Goal: Task Accomplishment & Management: Manage account settings

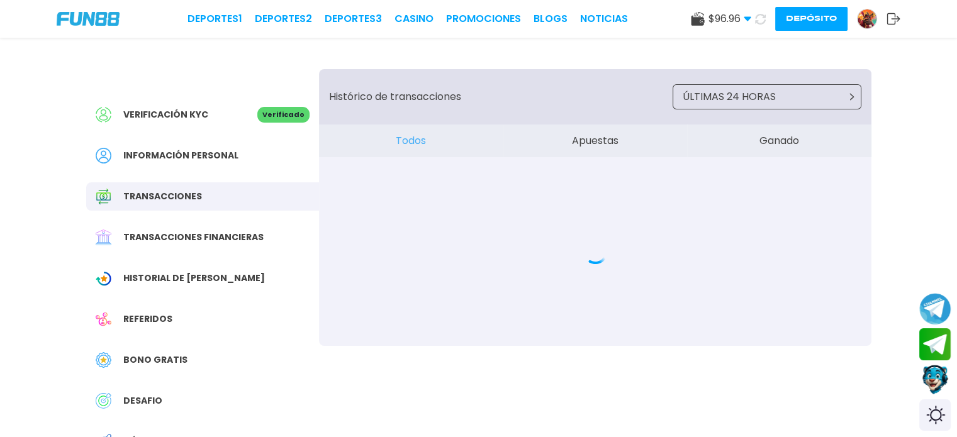
click at [96, 16] on img at bounding box center [88, 19] width 63 height 14
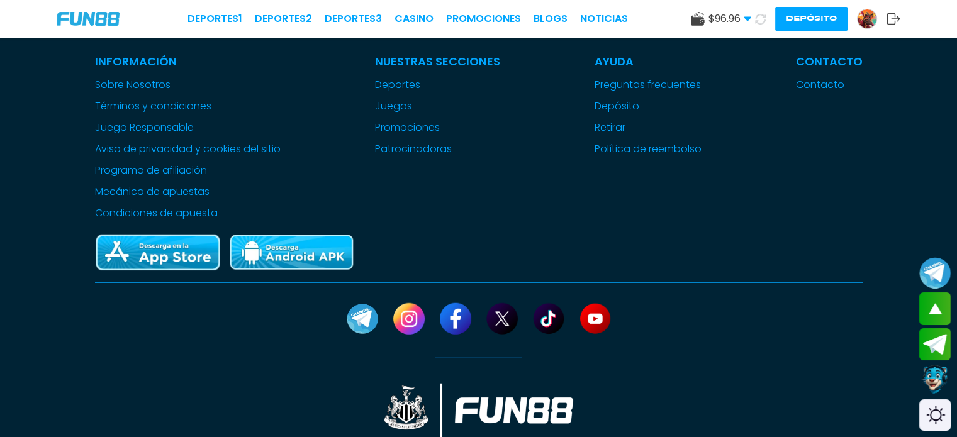
scroll to position [3271, 0]
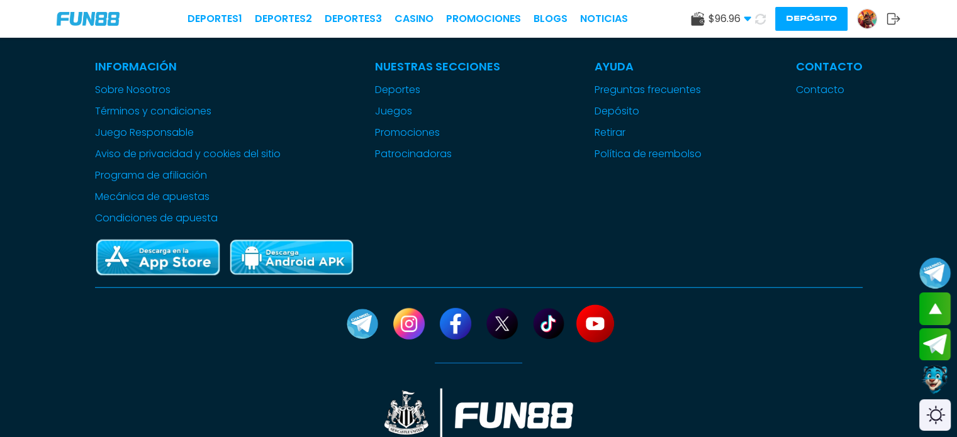
click at [595, 304] on link at bounding box center [595, 324] width 40 height 40
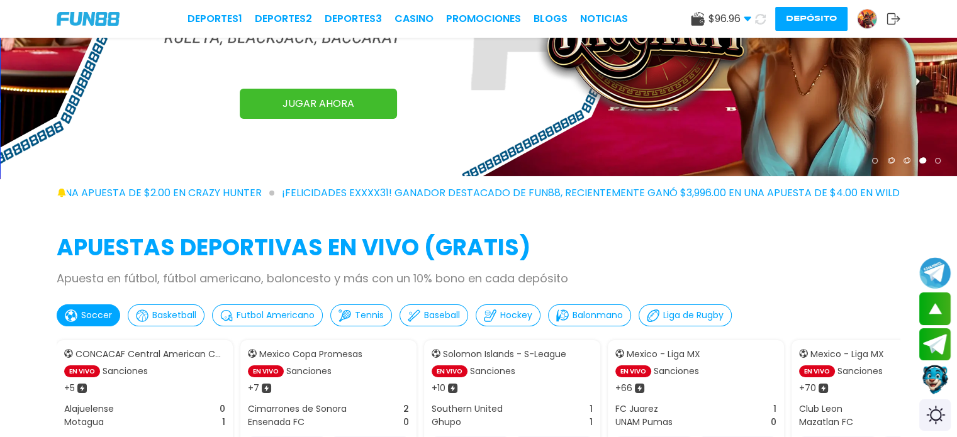
scroll to position [0, 0]
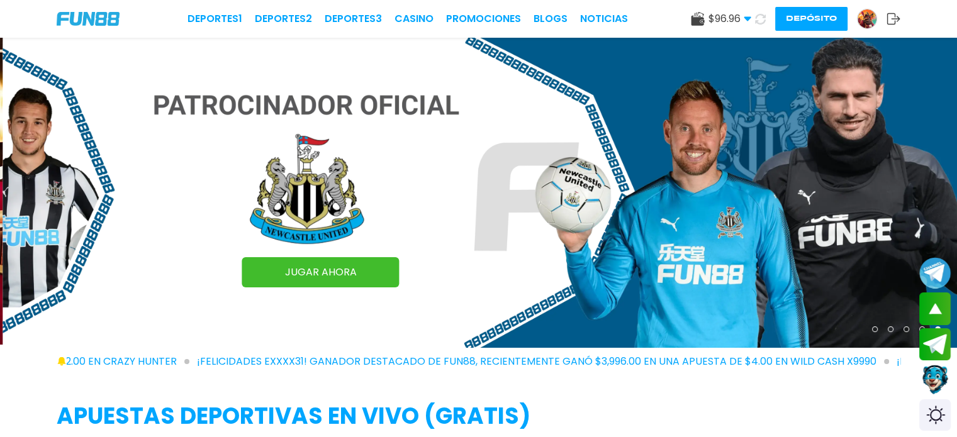
click at [864, 24] on img at bounding box center [866, 18] width 19 height 19
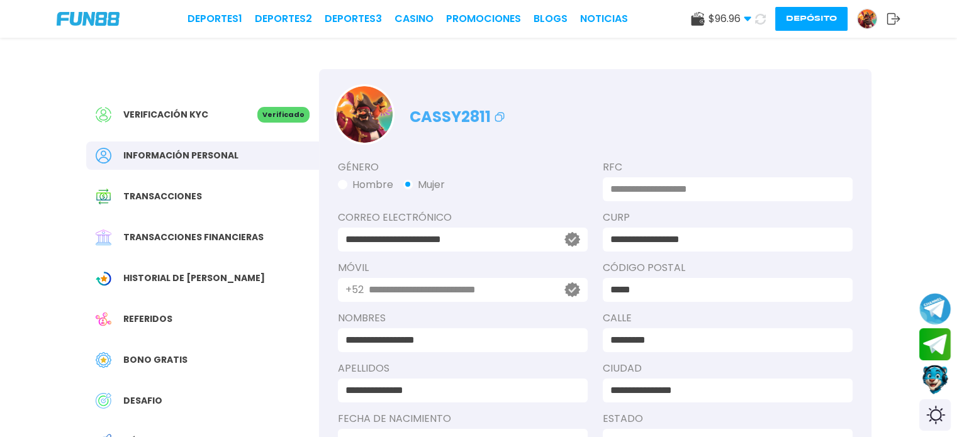
scroll to position [194, 0]
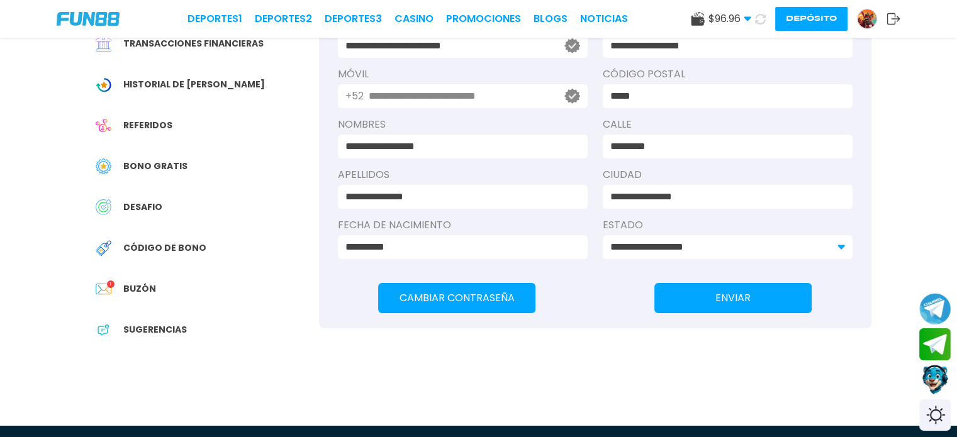
click at [179, 301] on div "Buzón 1" at bounding box center [202, 289] width 233 height 28
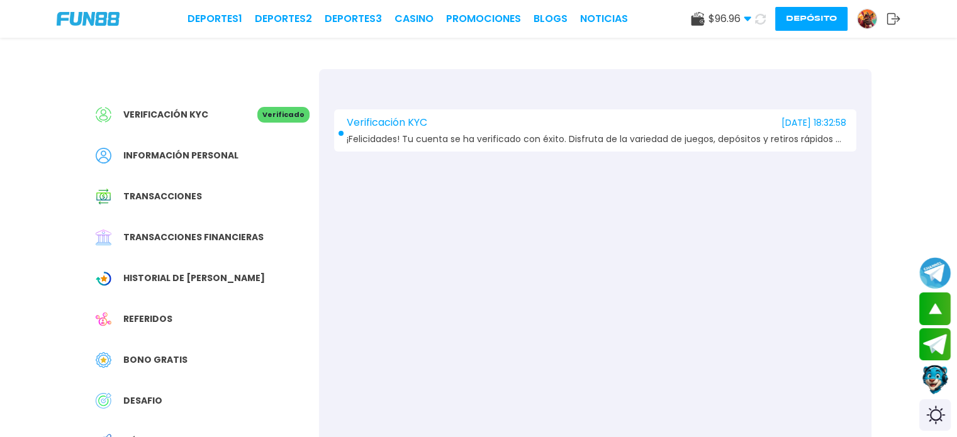
click at [608, 141] on span "¡Felicidades! Tu cuenta se ha verificado con éxito. Disfruta de la variedad de …" at bounding box center [597, 139] width 500 height 9
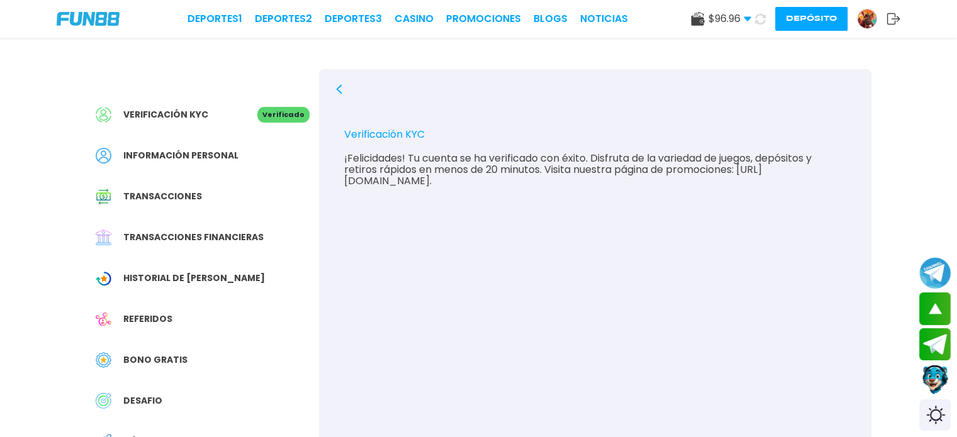
click at [892, 22] on icon at bounding box center [893, 19] width 14 height 13
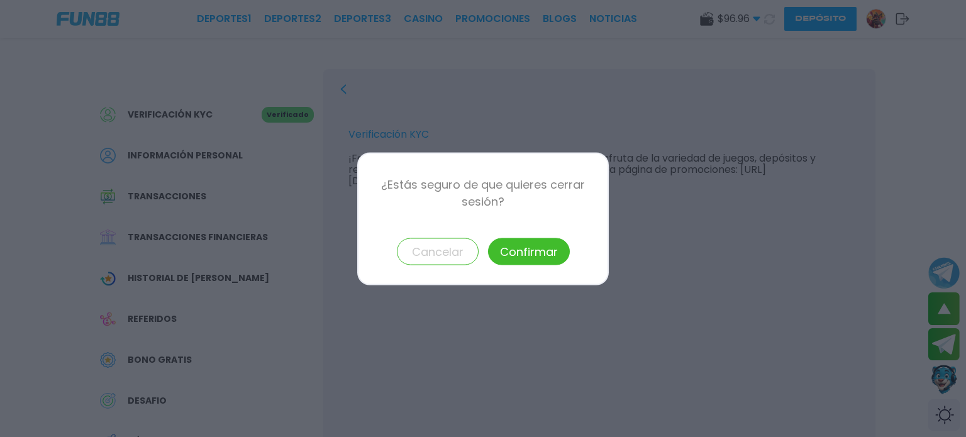
click at [532, 254] on button "Confirmar" at bounding box center [529, 251] width 82 height 27
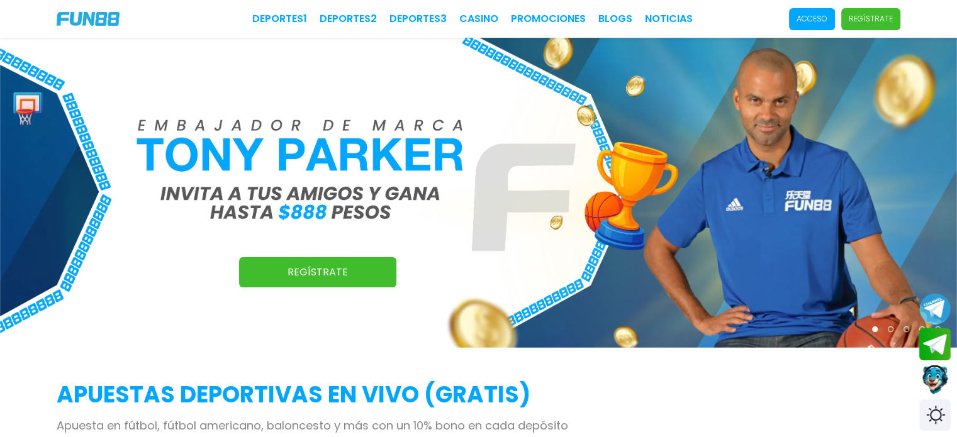
click at [874, 20] on p "Regístrate" at bounding box center [871, 18] width 44 height 11
